Goal: Task Accomplishment & Management: Complete application form

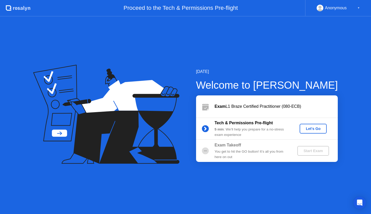
click at [311, 128] on div "Let's Go" at bounding box center [312, 128] width 23 height 4
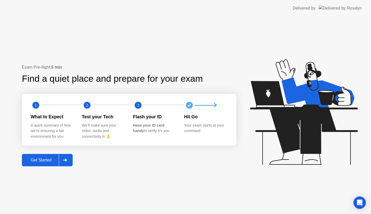
click at [37, 160] on div "Get Started" at bounding box center [40, 159] width 35 height 5
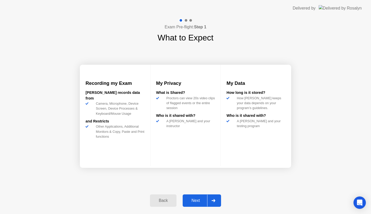
click at [191, 198] on div "Next" at bounding box center [195, 200] width 23 height 5
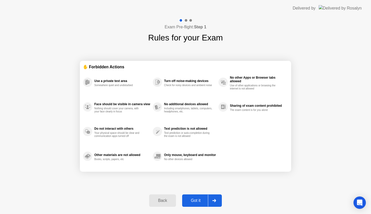
click at [201, 201] on div "Got it" at bounding box center [195, 200] width 24 height 5
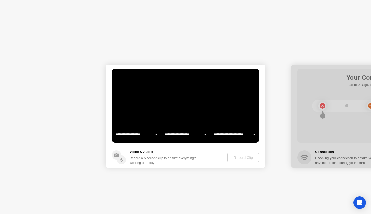
select select "**********"
select select "*******"
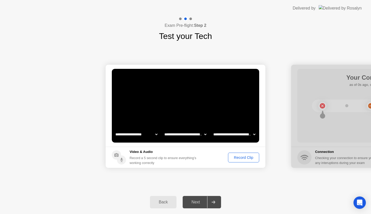
click at [213, 201] on icon at bounding box center [213, 201] width 4 height 3
click at [235, 159] on div "Record Clip" at bounding box center [244, 157] width 28 height 4
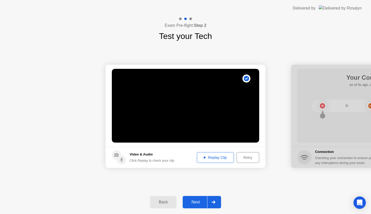
click at [212, 200] on div at bounding box center [213, 202] width 12 height 12
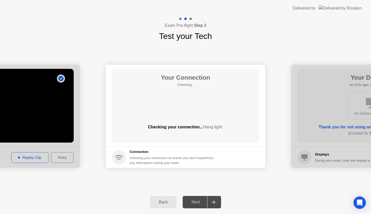
click at [187, 107] on div "Your Connection Checking.. Checking your connection... Hang tight." at bounding box center [185, 106] width 147 height 74
click at [212, 200] on div at bounding box center [213, 202] width 12 height 12
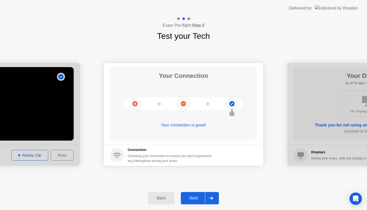
click at [197, 196] on div "Next" at bounding box center [193, 198] width 23 height 5
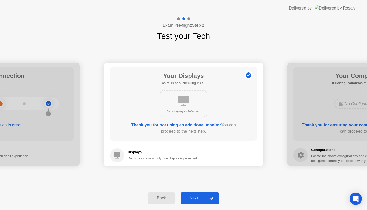
click at [198, 197] on div "Next" at bounding box center [193, 198] width 23 height 5
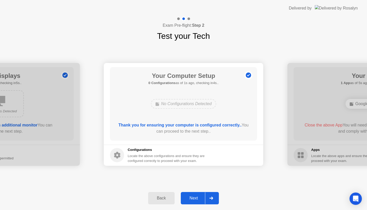
click at [170, 201] on button "Back" at bounding box center [161, 198] width 27 height 12
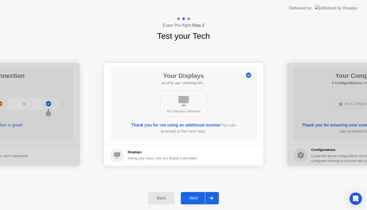
click at [175, 121] on div "Your Displays as of 0s ago, checking in5s.. No Displays Detected Thank you for …" at bounding box center [183, 104] width 147 height 74
click at [176, 125] on b "Thank you for not using an additional monitor" at bounding box center [176, 125] width 90 height 4
click at [191, 200] on div "Next" at bounding box center [193, 198] width 23 height 5
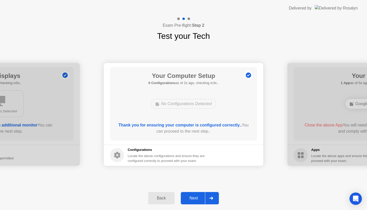
click at [191, 200] on div "Next" at bounding box center [193, 198] width 23 height 5
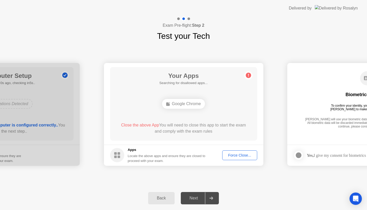
drag, startPoint x: 191, startPoint y: 200, endPoint x: 195, endPoint y: 175, distance: 25.7
click at [195, 175] on div "**********" at bounding box center [183, 113] width 367 height 194
click at [170, 112] on div "Your Apps Searching for disallowed apps... Google Chrome Close the above App Yo…" at bounding box center [183, 104] width 147 height 74
click at [181, 105] on div "Google Chrome" at bounding box center [183, 104] width 43 height 10
drag, startPoint x: 140, startPoint y: 126, endPoint x: 149, endPoint y: 126, distance: 9.0
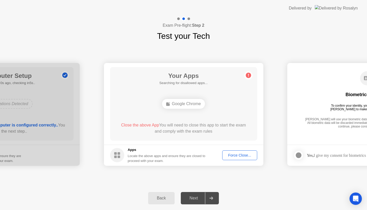
click at [149, 126] on span "Close the above App" at bounding box center [140, 125] width 38 height 4
click at [236, 157] on div "Force Close..." at bounding box center [239, 155] width 31 height 4
drag, startPoint x: 227, startPoint y: 120, endPoint x: 192, endPoint y: 122, distance: 35.3
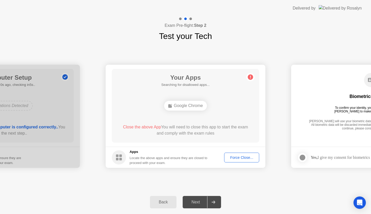
click at [227, 120] on div "Your Apps Searching for disallowed apps... Google Chrome Close the above App Yo…" at bounding box center [185, 106] width 147 height 74
drag, startPoint x: 172, startPoint y: 125, endPoint x: 199, endPoint y: 128, distance: 27.7
click at [199, 128] on div "Close the above App You will need to close this app to start the exam and compl…" at bounding box center [185, 130] width 133 height 12
click at [198, 106] on div "Google Chrome" at bounding box center [185, 106] width 43 height 10
click at [180, 108] on div "Google Chrome" at bounding box center [185, 106] width 43 height 10
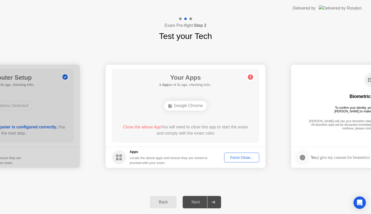
click at [251, 76] on circle at bounding box center [250, 76] width 5 height 5
click at [239, 157] on div "Force Close..." at bounding box center [241, 157] width 31 height 4
click at [323, 97] on div "Biometrics Consent To confirm your identity, your testing program requires [PER…" at bounding box center [370, 102] width 147 height 66
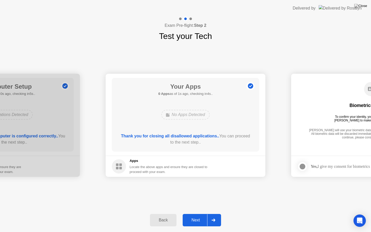
click at [200, 213] on div "Next" at bounding box center [195, 219] width 23 height 5
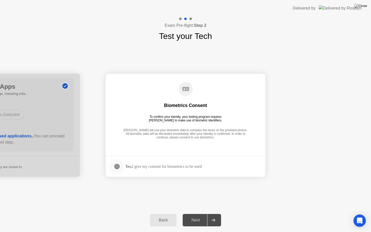
click at [117, 165] on div at bounding box center [117, 166] width 6 height 6
click at [199, 213] on div "Next" at bounding box center [195, 219] width 23 height 5
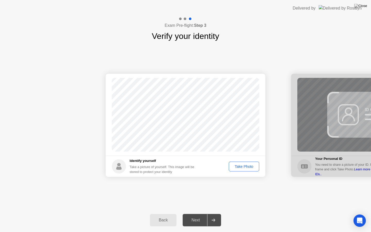
click at [370, 213] on div "Back Next" at bounding box center [185, 220] width 371 height 24
click at [252, 165] on div "Take Photo" at bounding box center [243, 166] width 27 height 4
click at [242, 165] on div "Retake" at bounding box center [247, 166] width 20 height 4
click at [242, 165] on div "Take Photo" at bounding box center [243, 166] width 27 height 4
click at [251, 165] on div "Retake" at bounding box center [247, 166] width 20 height 4
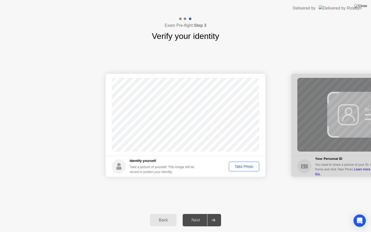
click at [244, 166] on div "Take Photo" at bounding box center [243, 166] width 27 height 4
click at [244, 166] on div "Retake" at bounding box center [247, 166] width 20 height 4
click at [244, 166] on div "Take Photo" at bounding box center [243, 166] width 27 height 4
click at [244, 167] on div "Retake" at bounding box center [247, 166] width 20 height 4
click at [244, 167] on div "Take Photo" at bounding box center [243, 166] width 27 height 4
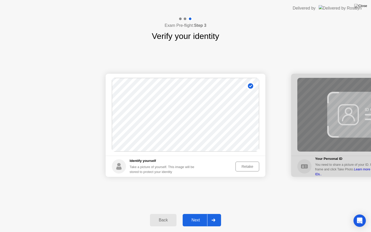
click at [244, 167] on div "Retake" at bounding box center [247, 166] width 20 height 4
click at [250, 165] on div "Take Photo" at bounding box center [243, 166] width 27 height 4
click at [244, 166] on div "Retake" at bounding box center [247, 166] width 20 height 4
click at [244, 165] on div "Take Photo" at bounding box center [243, 166] width 27 height 4
click at [198, 213] on button "Next" at bounding box center [201, 220] width 38 height 12
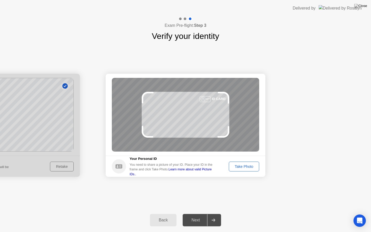
click at [245, 166] on div "Take Photo" at bounding box center [243, 166] width 27 height 4
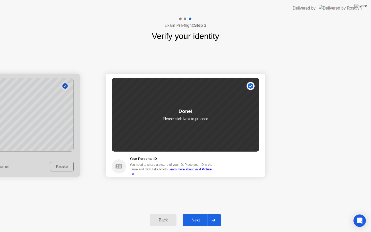
click at [203, 213] on div "Next" at bounding box center [195, 219] width 23 height 5
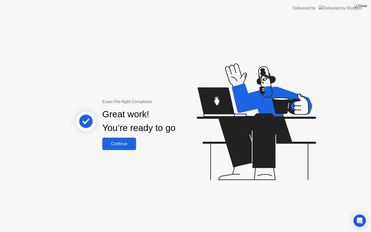
click at [116, 143] on div "Continue" at bounding box center [119, 143] width 31 height 5
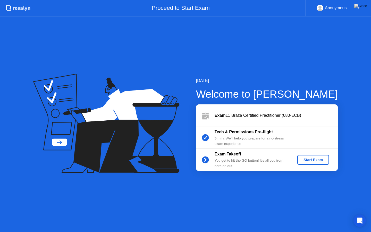
click at [312, 161] on div "Start Exam" at bounding box center [313, 159] width 28 height 4
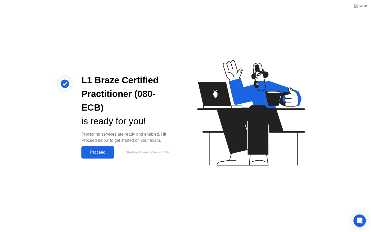
click at [95, 150] on div "Proceed" at bounding box center [98, 152] width 30 height 5
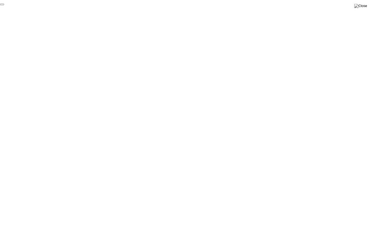
click div "End Proctoring Session"
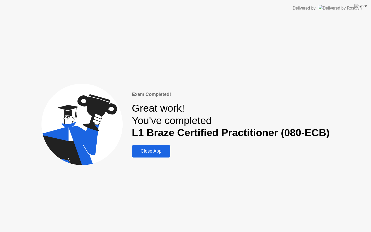
click at [160, 149] on div "Close App" at bounding box center [150, 150] width 35 height 5
